Goal: Transaction & Acquisition: Subscribe to service/newsletter

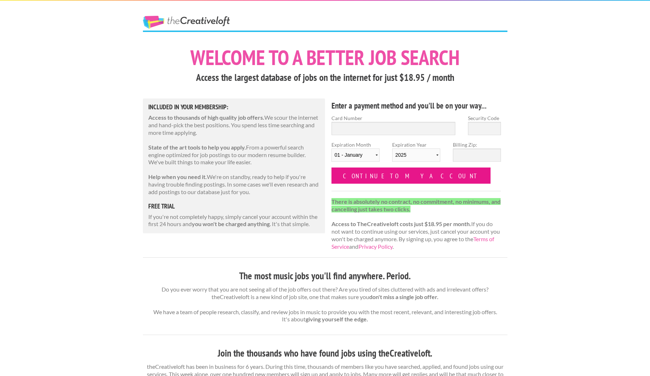
click at [387, 175] on input "Continue to my account" at bounding box center [410, 175] width 159 height 16
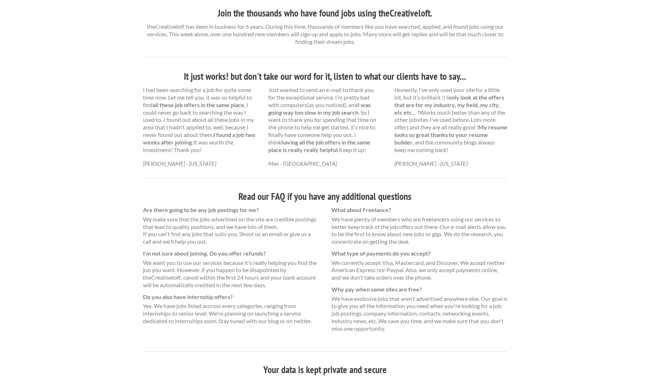
scroll to position [397, 0]
